Goal: Transaction & Acquisition: Purchase product/service

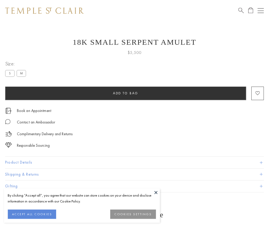
scroll to position [20, 0]
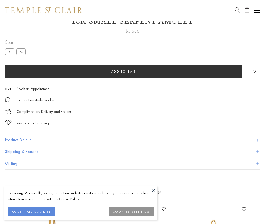
click at [124, 71] on span "Add to bag" at bounding box center [123, 71] width 25 height 4
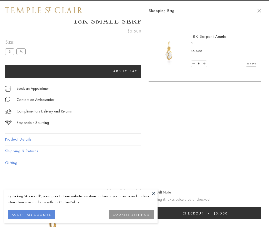
click at [206, 214] on button "Checkout $5,500" at bounding box center [205, 214] width 113 height 12
